Goal: Information Seeking & Learning: Learn about a topic

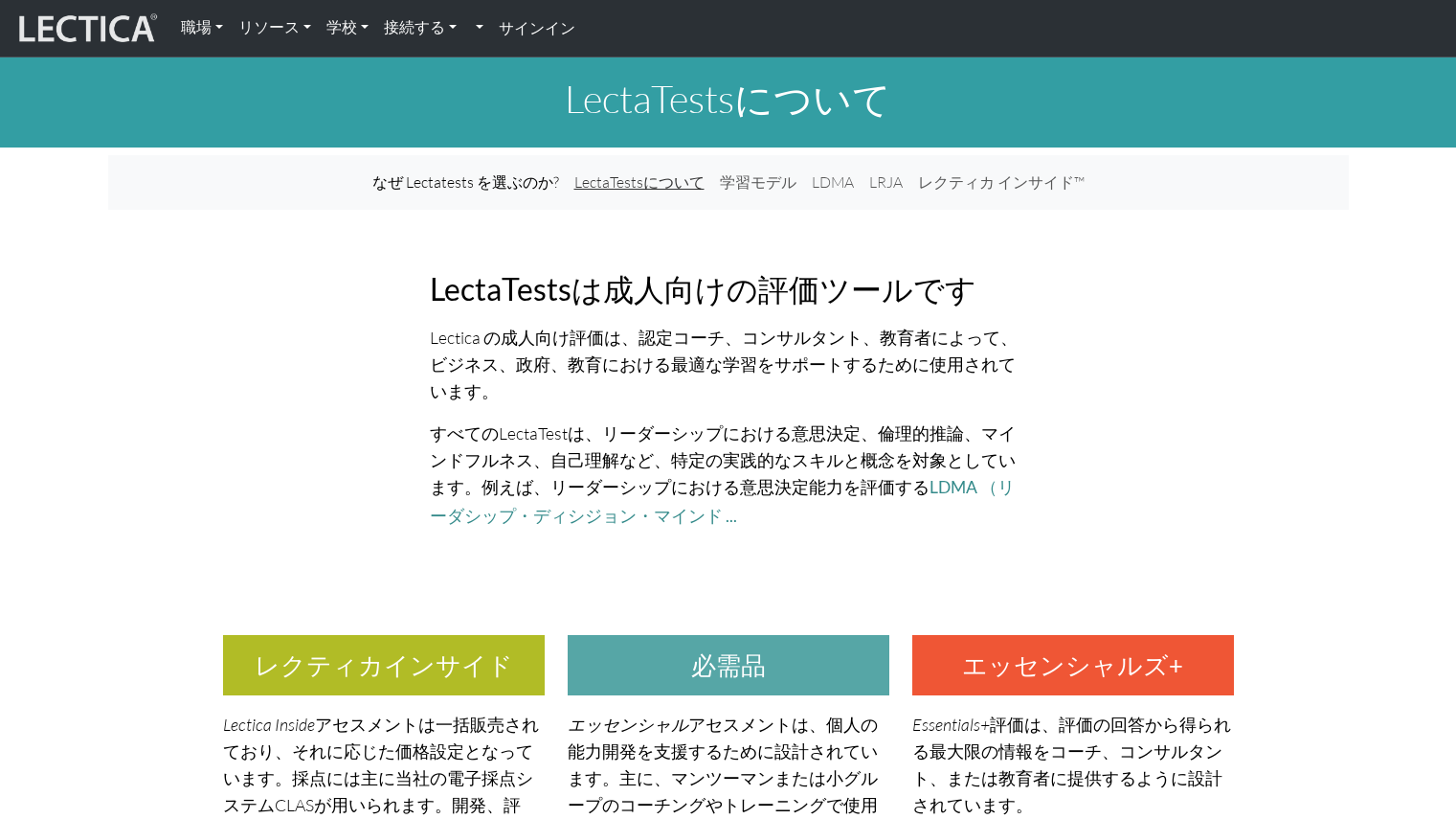
click at [674, 177] on font "LectaTestsについて" at bounding box center [639, 182] width 130 height 20
click at [538, 173] on font "なぜLectatestsを選ぶのか?" at bounding box center [466, 182] width 180 height 20
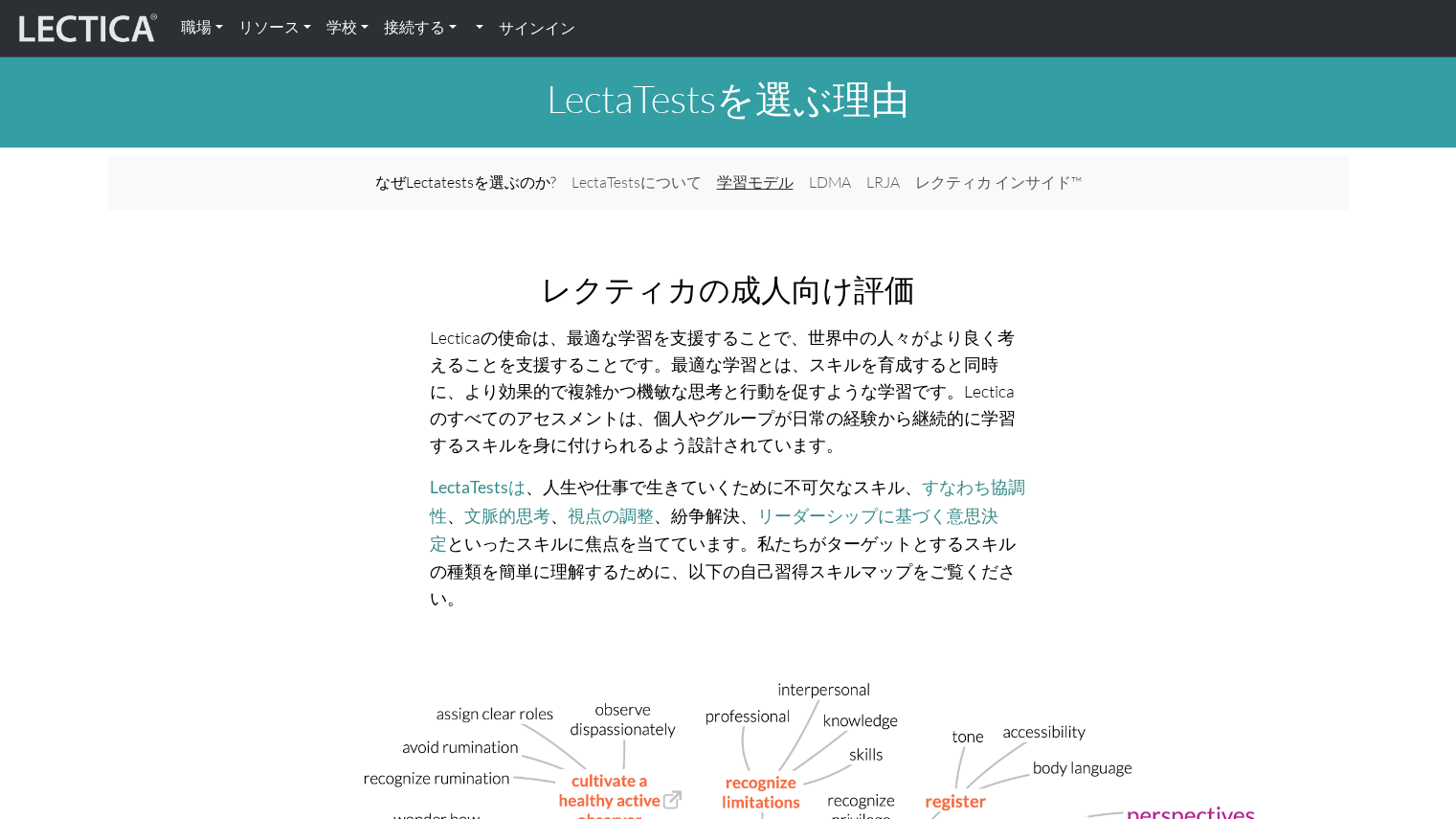
click at [759, 178] on font "学習モデル" at bounding box center [755, 182] width 76 height 20
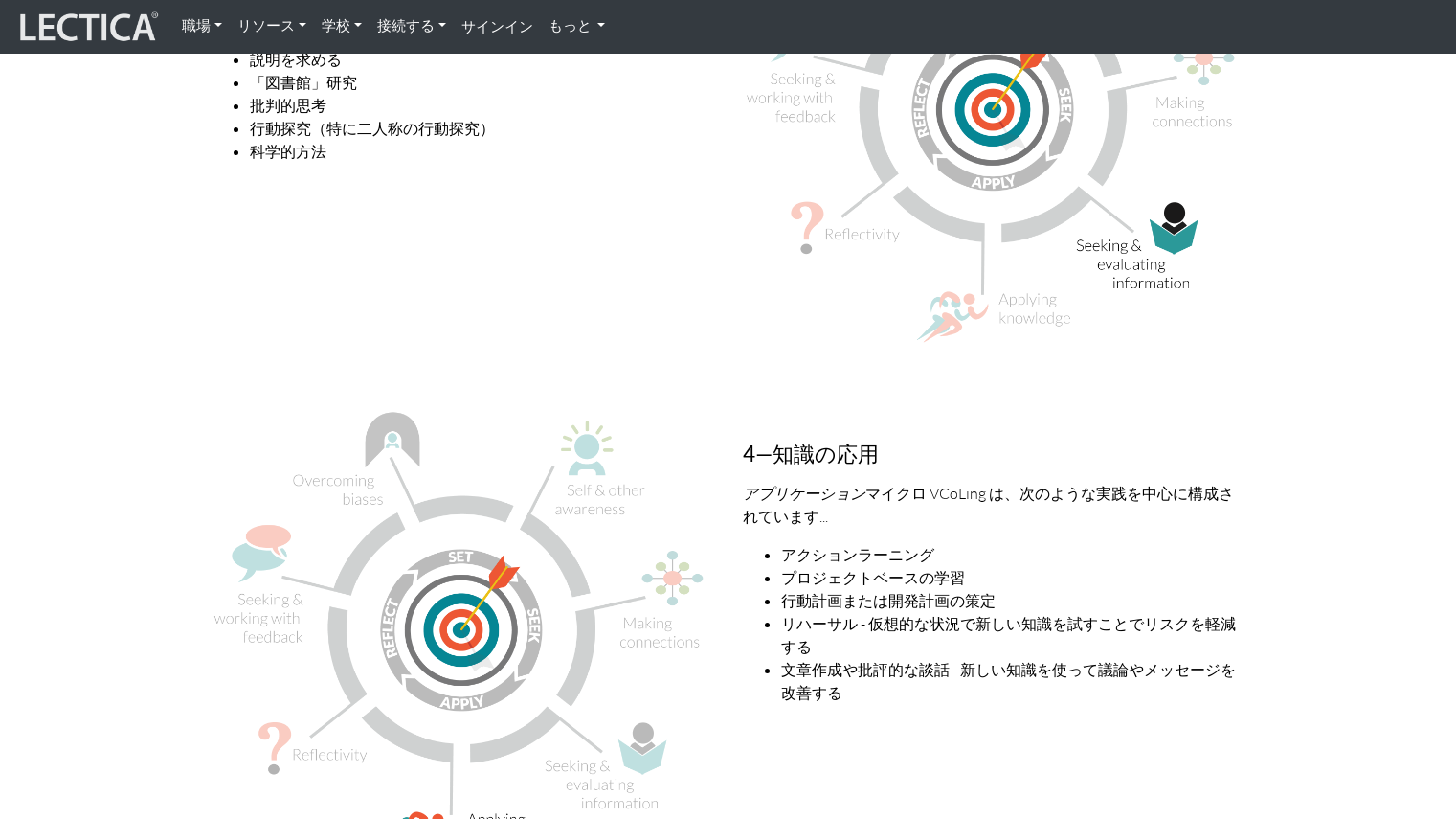
scroll to position [3066, 0]
